Goal: Task Accomplishment & Management: Use online tool/utility

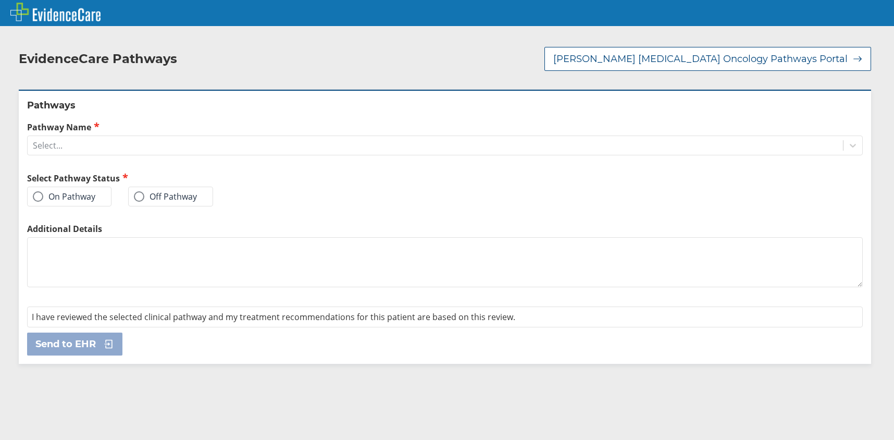
click at [61, 199] on label "On Pathway" at bounding box center [64, 196] width 63 height 10
click at [0, 0] on input "On Pathway" at bounding box center [0, 0] width 0 height 0
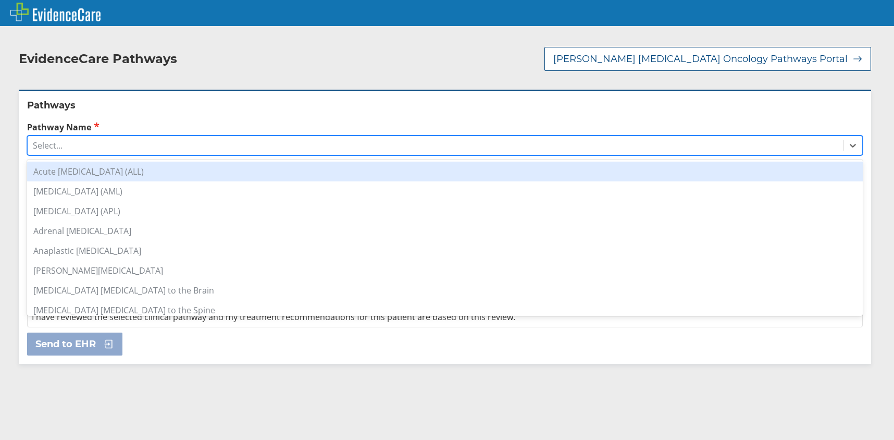
click at [174, 141] on div "Select..." at bounding box center [435, 145] width 815 height 18
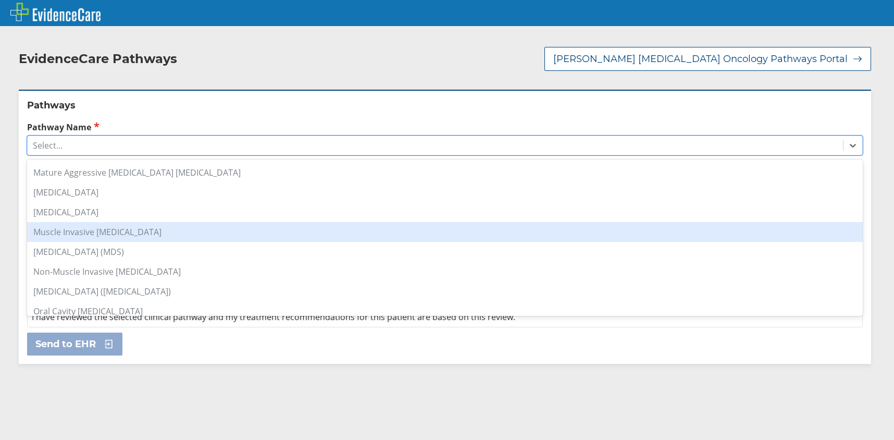
scroll to position [625, 0]
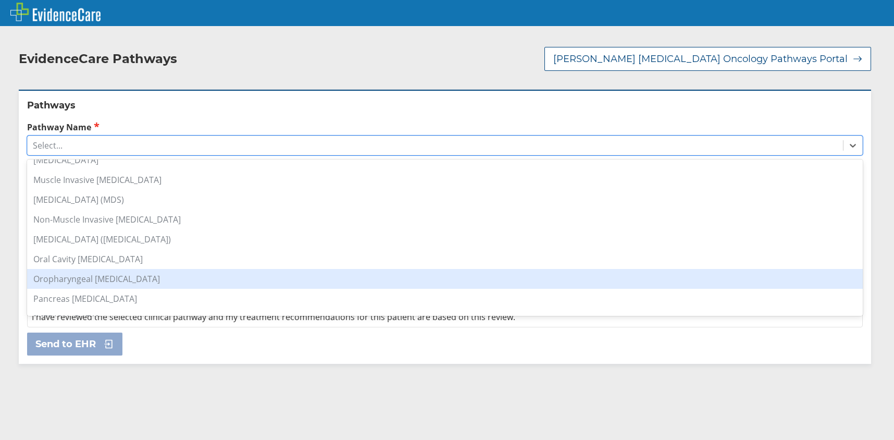
click at [91, 279] on div "Oropharyngeal [MEDICAL_DATA]" at bounding box center [444, 279] width 835 height 20
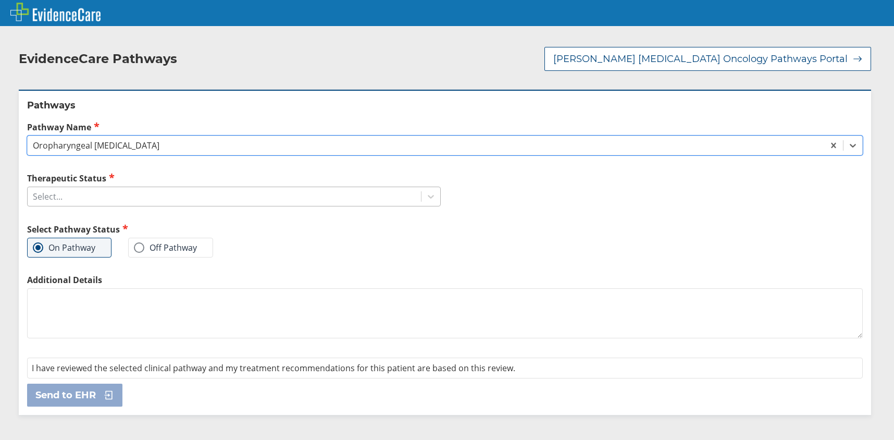
click at [78, 195] on div "Select..." at bounding box center [224, 197] width 393 height 18
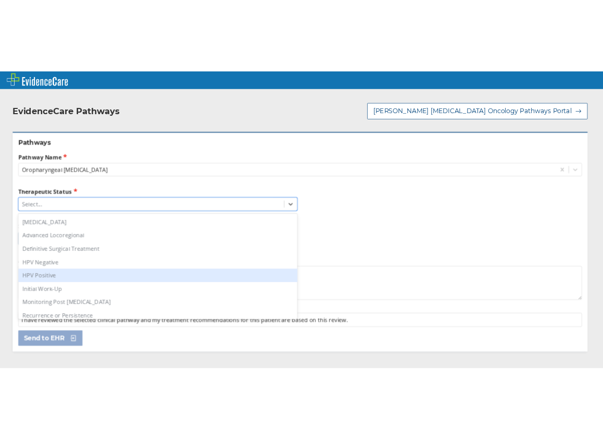
scroll to position [52, 0]
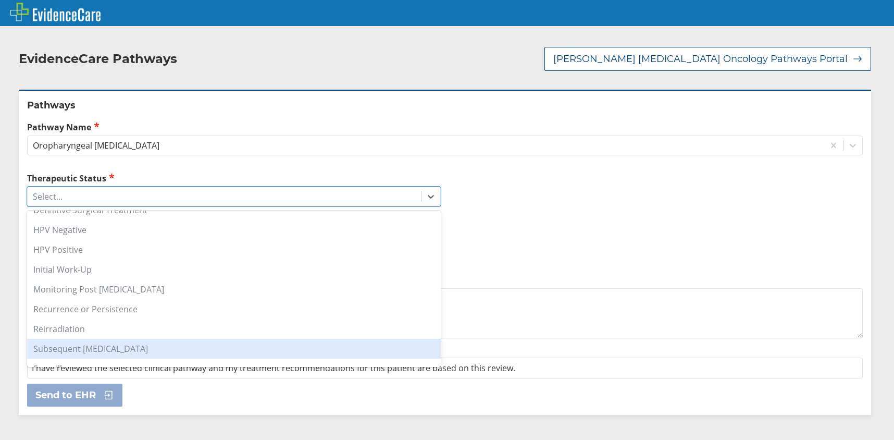
click at [103, 348] on div "Subsequent [MEDICAL_DATA]" at bounding box center [234, 349] width 414 height 20
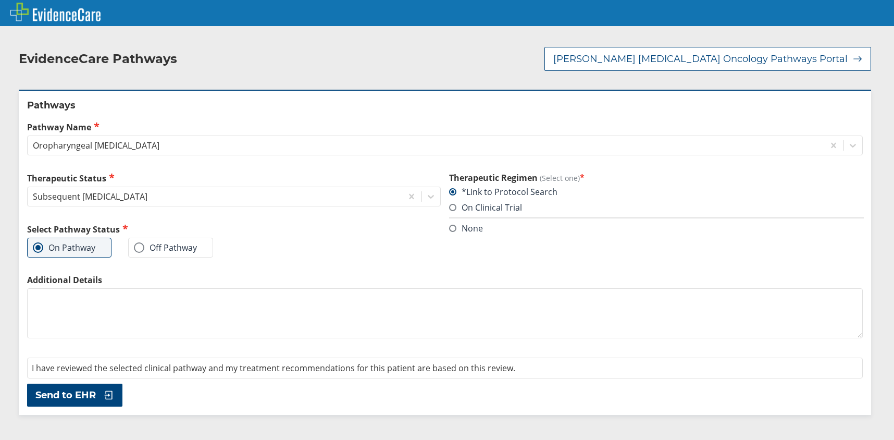
click at [133, 305] on textarea "Additional Details" at bounding box center [444, 313] width 835 height 50
type textarea "carbo/5-FU/Pembrolizumab"
click at [73, 394] on span "Send to EHR" at bounding box center [65, 395] width 60 height 13
